Goal: Task Accomplishment & Management: Use online tool/utility

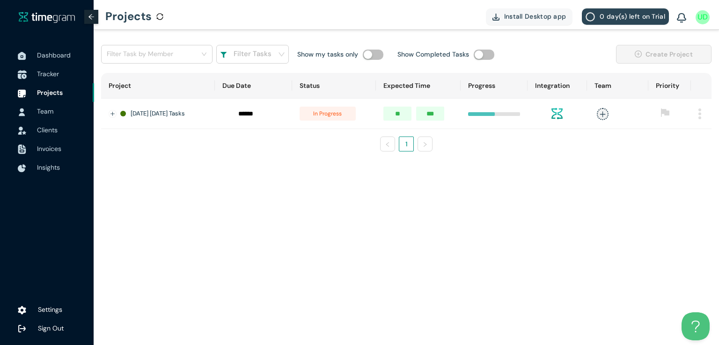
click at [49, 70] on span "Tracker" at bounding box center [48, 74] width 22 height 8
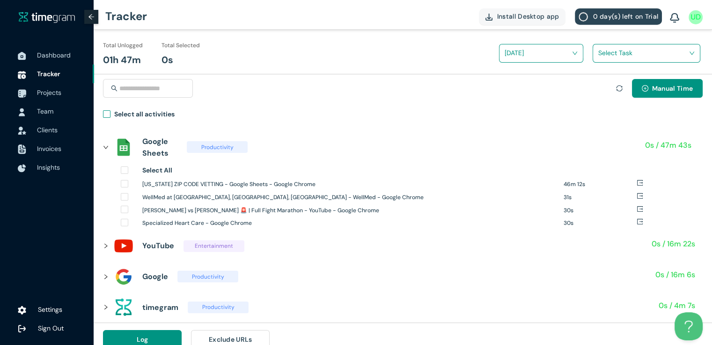
click at [111, 112] on span "Select all activities" at bounding box center [144, 116] width 68 height 14
click at [625, 58] on input "search" at bounding box center [643, 53] width 90 height 14
click at [605, 96] on body "Dashboard Tracker Projects Team Clients Invoices Insights Settings Sign Out Tra…" at bounding box center [356, 172] width 712 height 345
click at [604, 49] on input "search" at bounding box center [643, 53] width 90 height 14
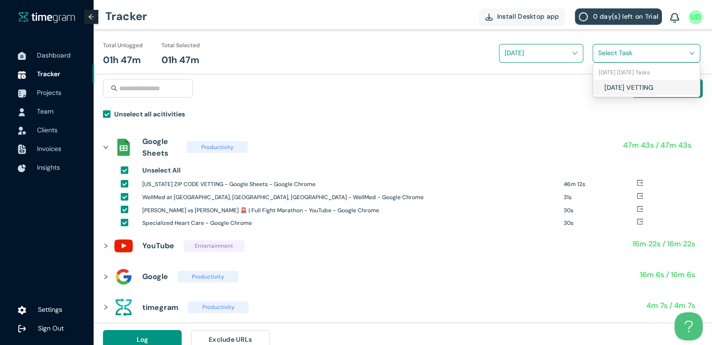
click at [608, 86] on h1 "[DATE] VETTING" at bounding box center [659, 87] width 110 height 10
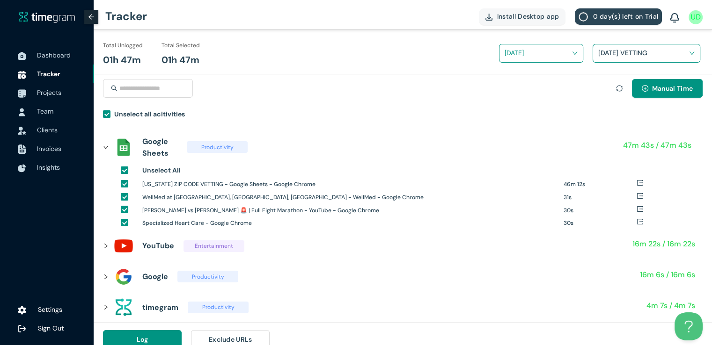
scroll to position [11, 0]
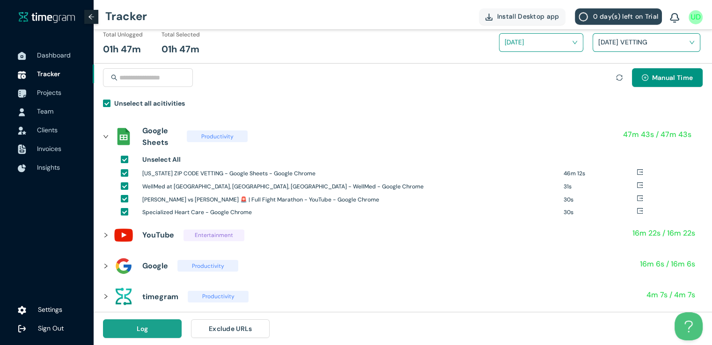
click at [159, 328] on button "Log" at bounding box center [142, 329] width 79 height 19
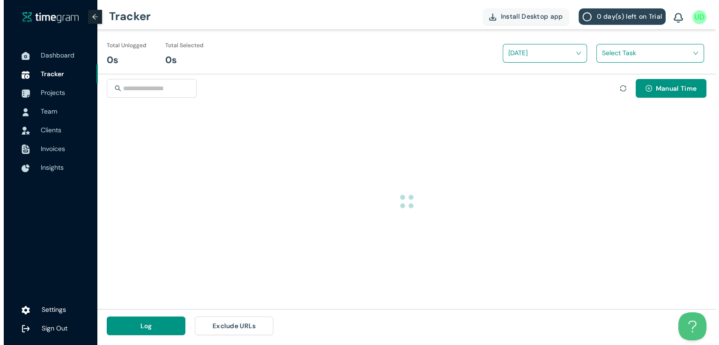
scroll to position [0, 0]
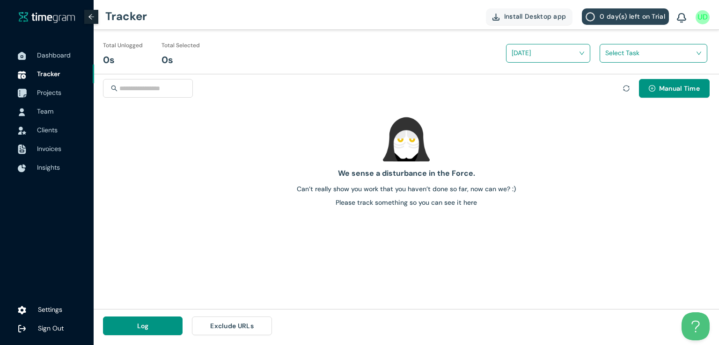
click at [53, 93] on span "Projects" at bounding box center [49, 92] width 24 height 8
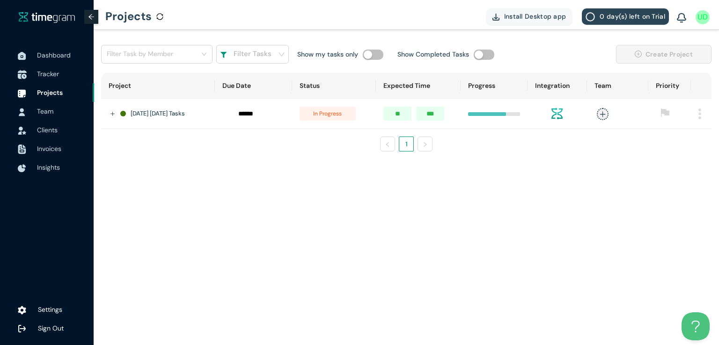
click at [60, 75] on span "Tracker" at bounding box center [62, 74] width 50 height 19
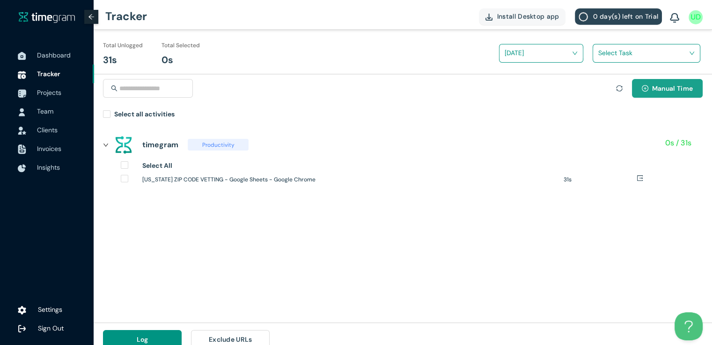
click at [655, 83] on button "Manual Time" at bounding box center [667, 88] width 71 height 19
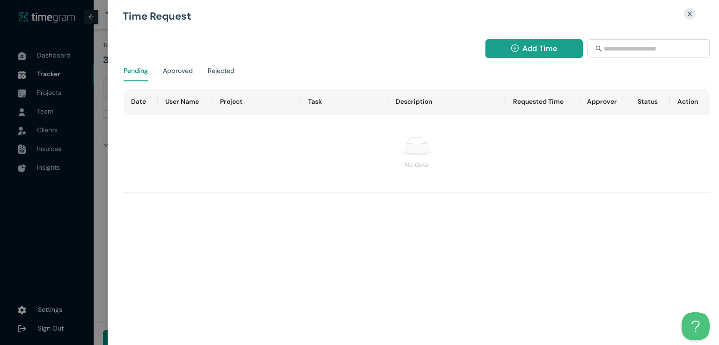
click at [541, 52] on span "Add Time" at bounding box center [539, 49] width 35 height 12
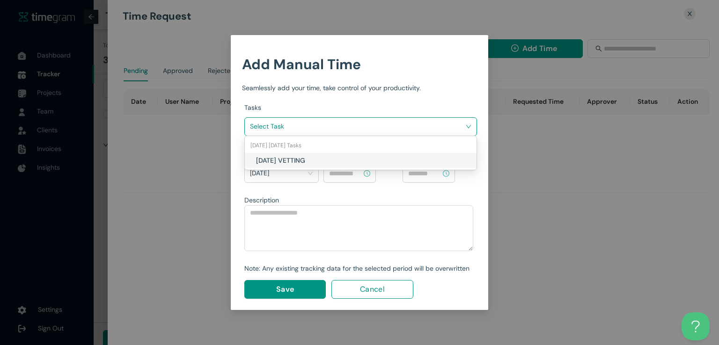
click at [429, 124] on input "search" at bounding box center [357, 126] width 215 height 14
click at [339, 162] on h1 "[DATE] VETTING" at bounding box center [311, 160] width 110 height 10
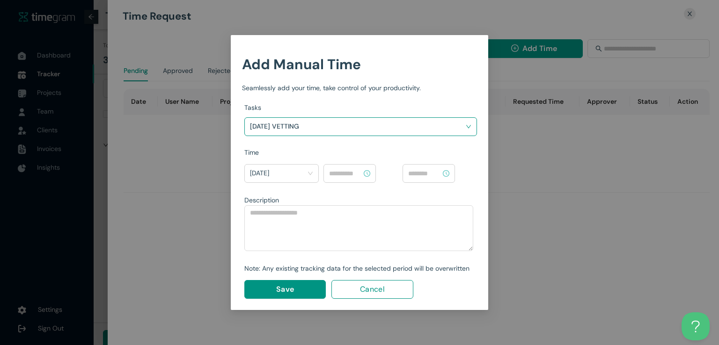
click at [350, 171] on input at bounding box center [345, 173] width 33 height 10
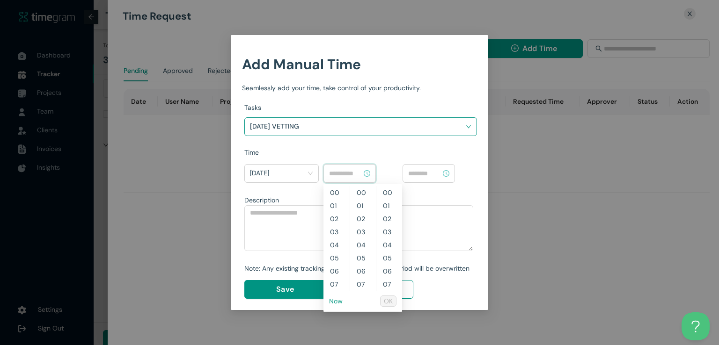
click at [336, 302] on link "Now" at bounding box center [336, 301] width 14 height 8
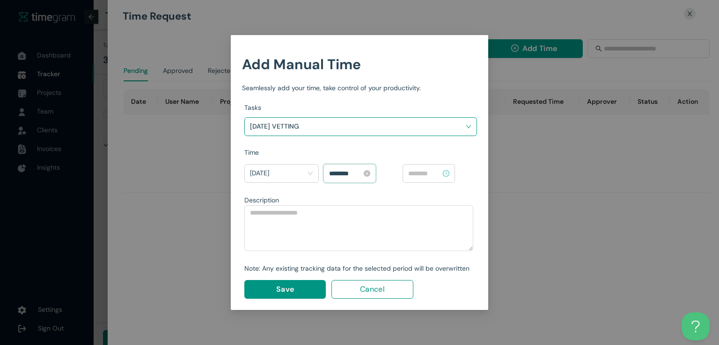
click at [335, 171] on input "********" at bounding box center [345, 173] width 33 height 10
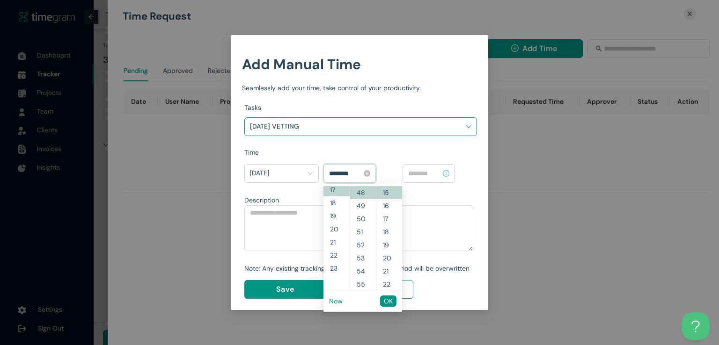
scroll to position [223, 0]
click at [341, 173] on input "********" at bounding box center [345, 173] width 33 height 10
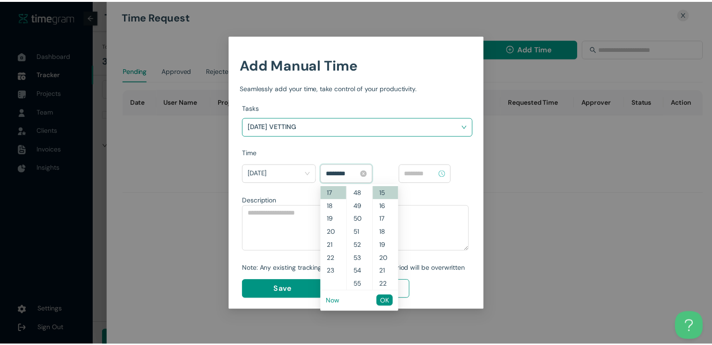
scroll to position [0, 0]
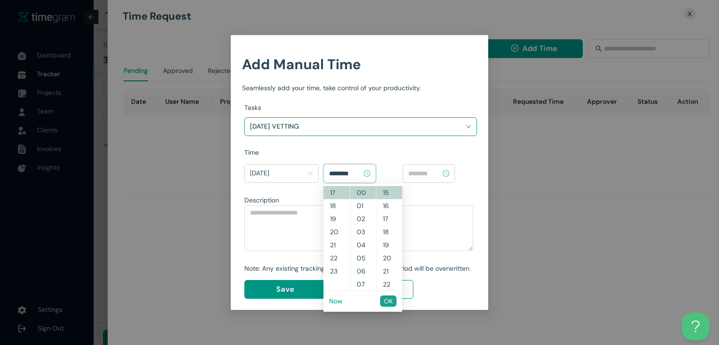
click at [386, 301] on span "OK" at bounding box center [388, 301] width 9 height 10
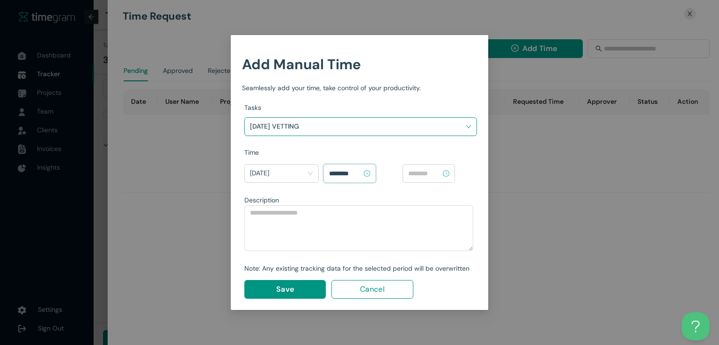
type input "********"
click at [430, 173] on input at bounding box center [424, 173] width 33 height 10
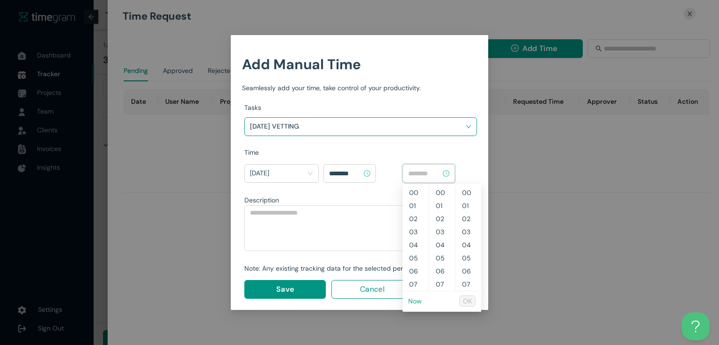
click at [415, 302] on link "Now" at bounding box center [415, 301] width 14 height 8
type input "********"
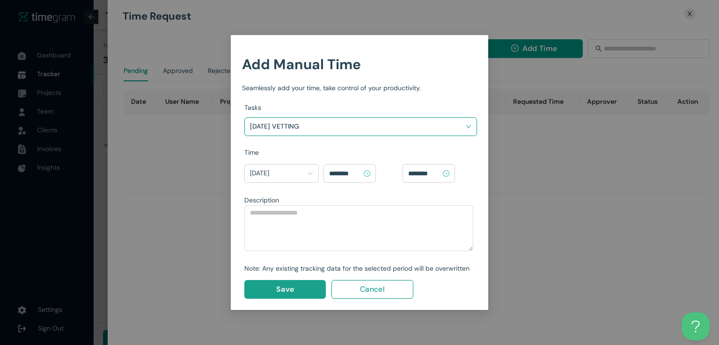
click at [277, 295] on button "Save" at bounding box center [284, 289] width 81 height 19
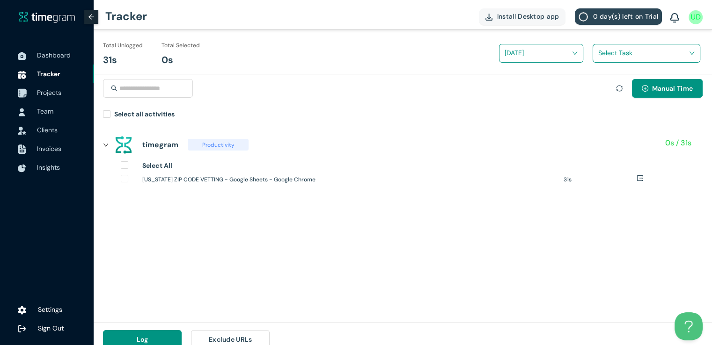
click at [54, 94] on span "Projects" at bounding box center [49, 92] width 24 height 8
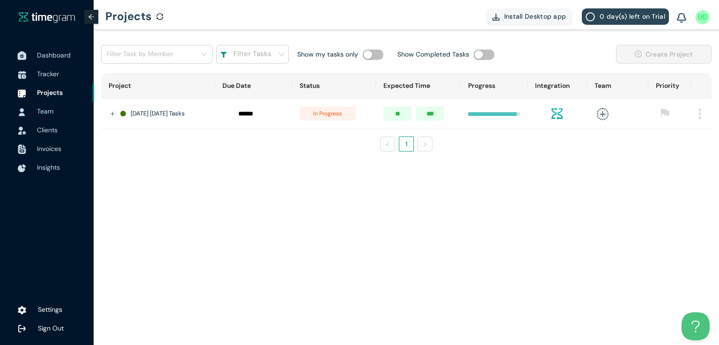
click at [51, 52] on span "Dashboard" at bounding box center [54, 55] width 34 height 8
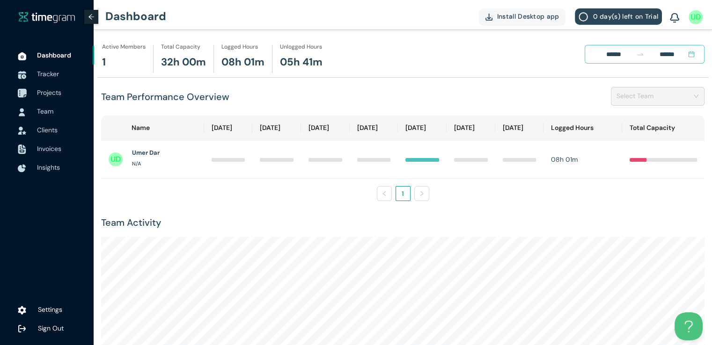
click at [48, 89] on span "Projects" at bounding box center [49, 92] width 24 height 8
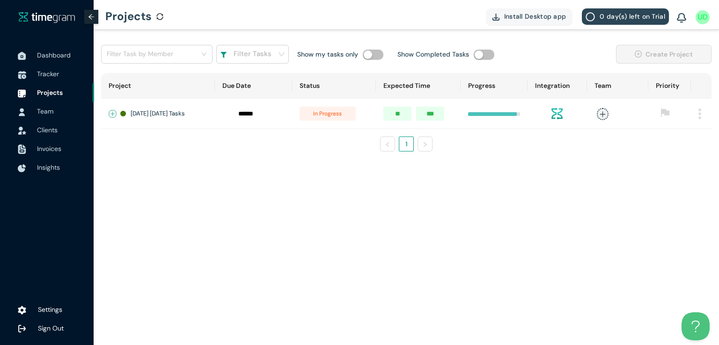
click at [112, 114] on button "Expand row" at bounding box center [112, 113] width 7 height 7
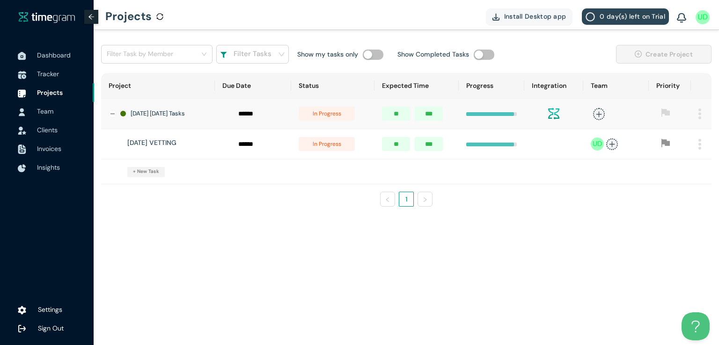
click at [322, 147] on span "in progress" at bounding box center [327, 144] width 56 height 14
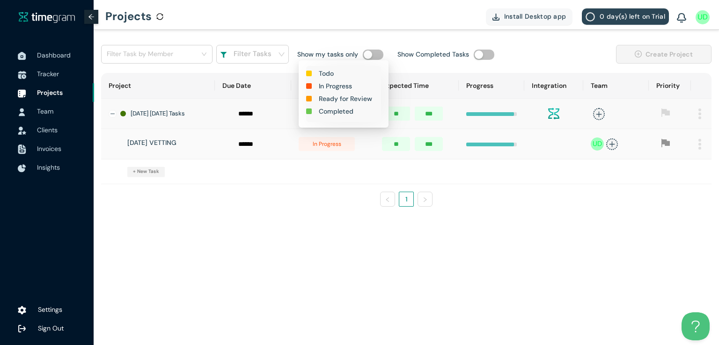
click at [339, 113] on h1 "Completed" at bounding box center [336, 111] width 35 height 10
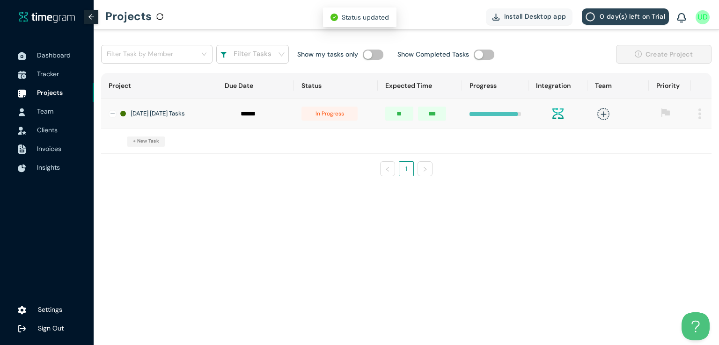
click at [336, 117] on span "in progress" at bounding box center [329, 114] width 56 height 14
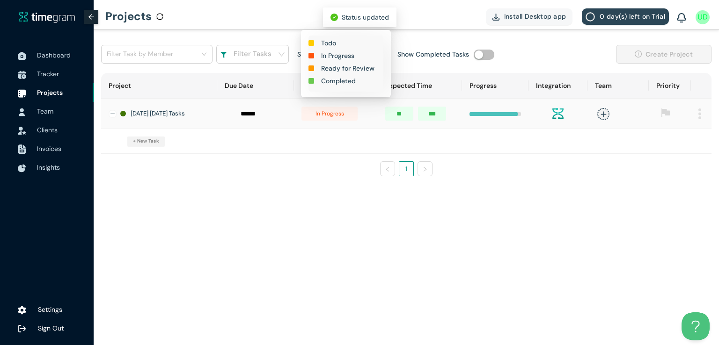
click at [339, 83] on h1 "Completed" at bounding box center [338, 81] width 35 height 10
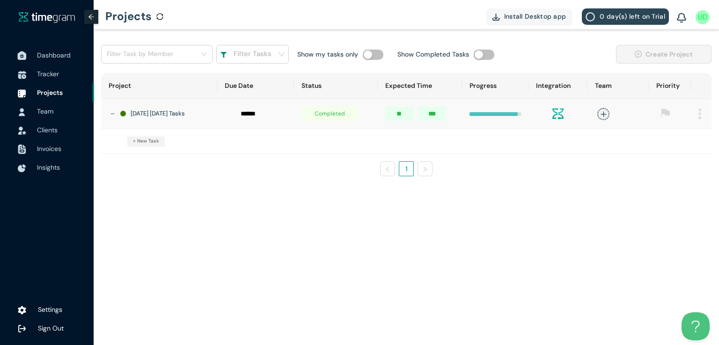
click at [51, 61] on span "Dashboard" at bounding box center [62, 55] width 50 height 19
